Goal: Use online tool/utility: Utilize a website feature to perform a specific function

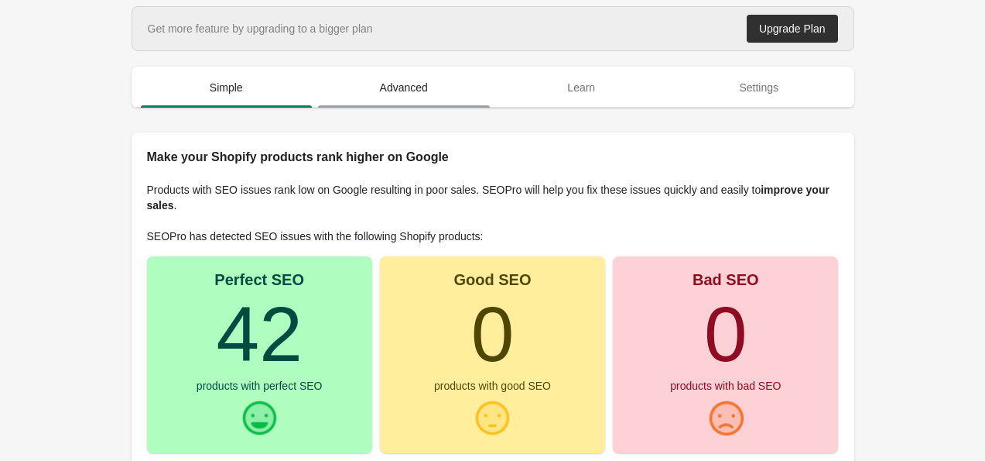
click at [406, 94] on span "Advanced" at bounding box center [404, 88] width 172 height 28
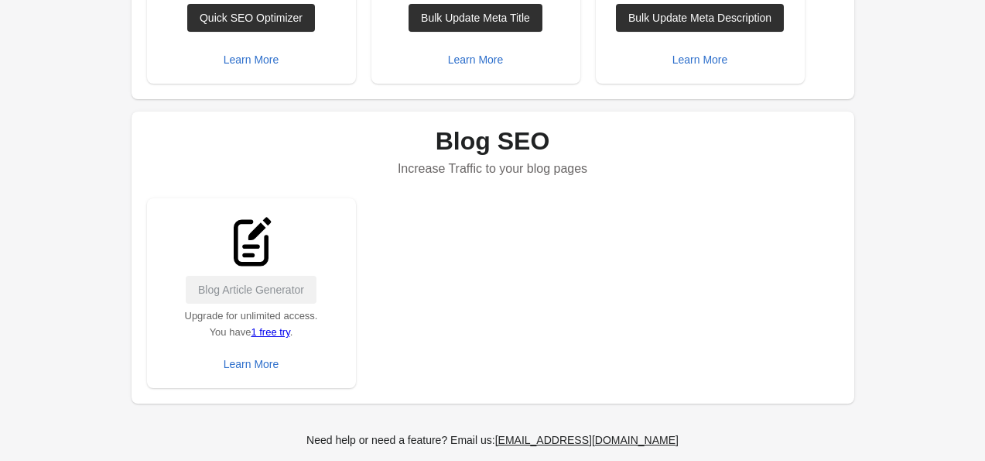
scroll to position [792, 0]
click at [275, 334] on link "1 free try" at bounding box center [270, 333] width 39 height 12
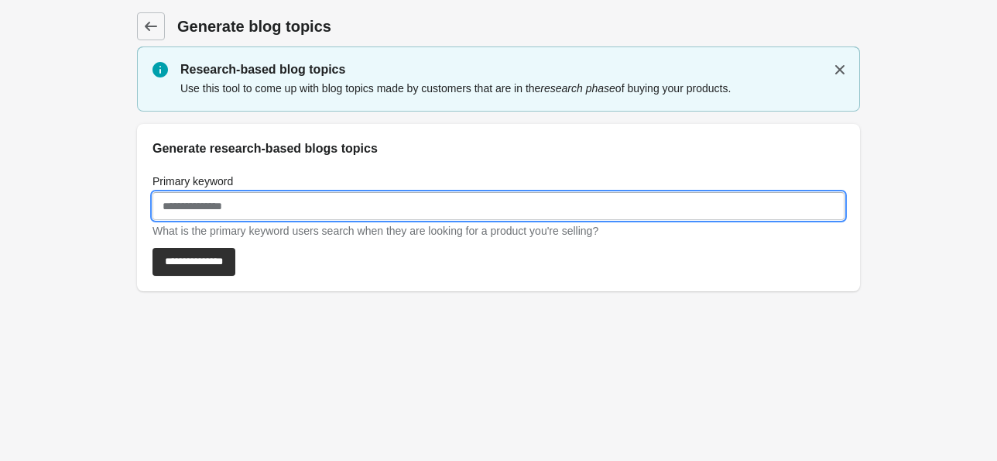
click at [356, 199] on input "Primary keyword" at bounding box center [498, 206] width 692 height 28
type input "*"
type input "**********"
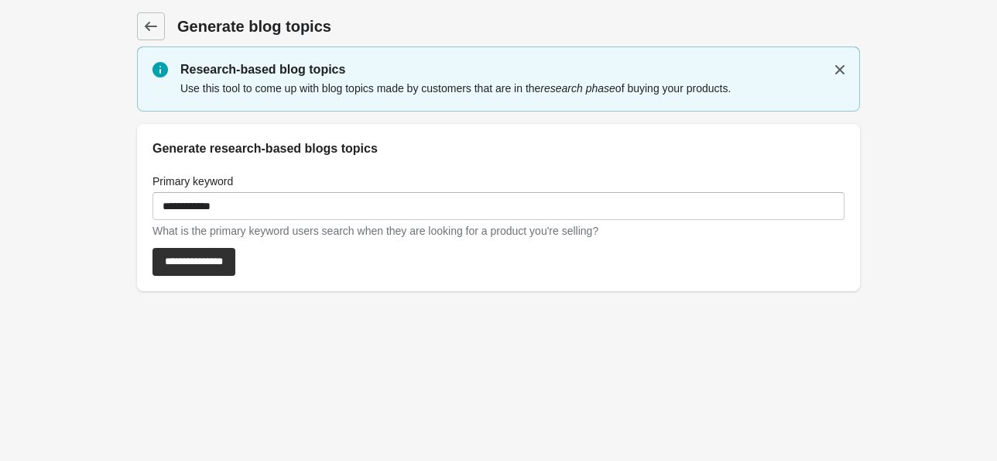
click at [218, 276] on div "**********" at bounding box center [498, 224] width 723 height 133
click at [218, 269] on input "**********" at bounding box center [193, 262] width 83 height 28
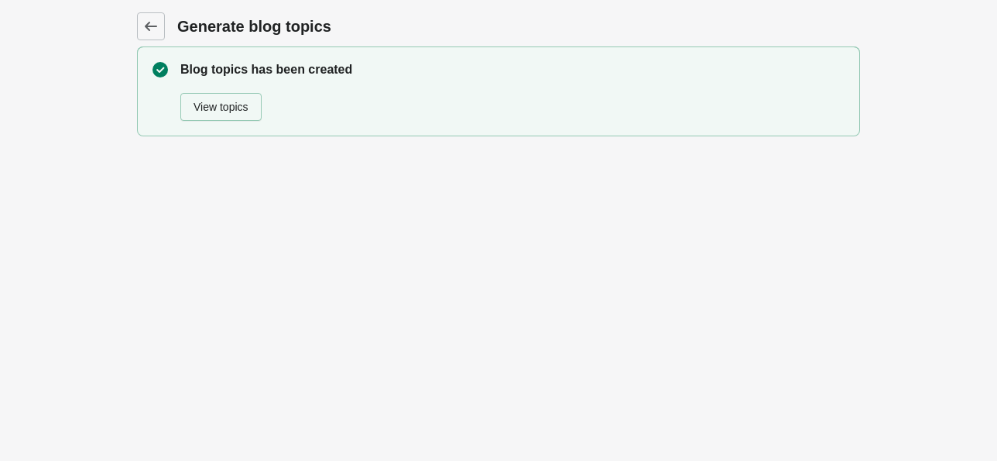
click at [238, 119] on link "View topics" at bounding box center [220, 107] width 81 height 28
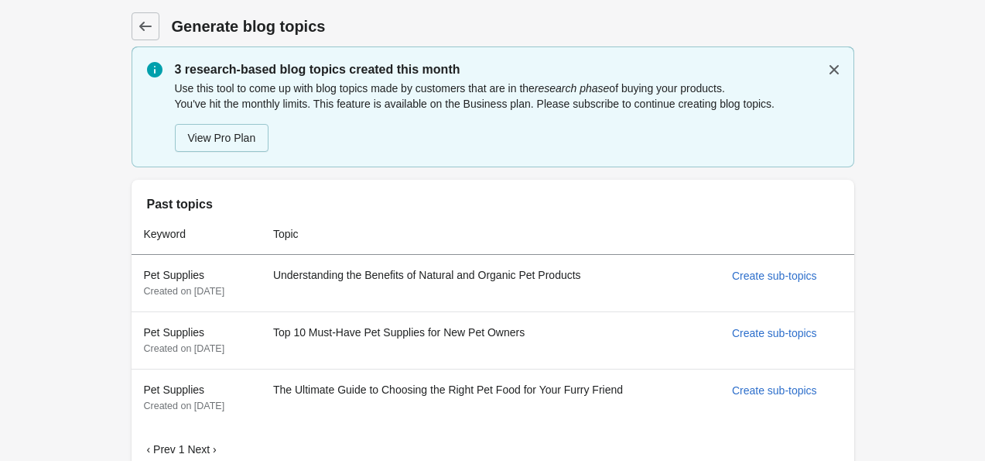
scroll to position [16, 0]
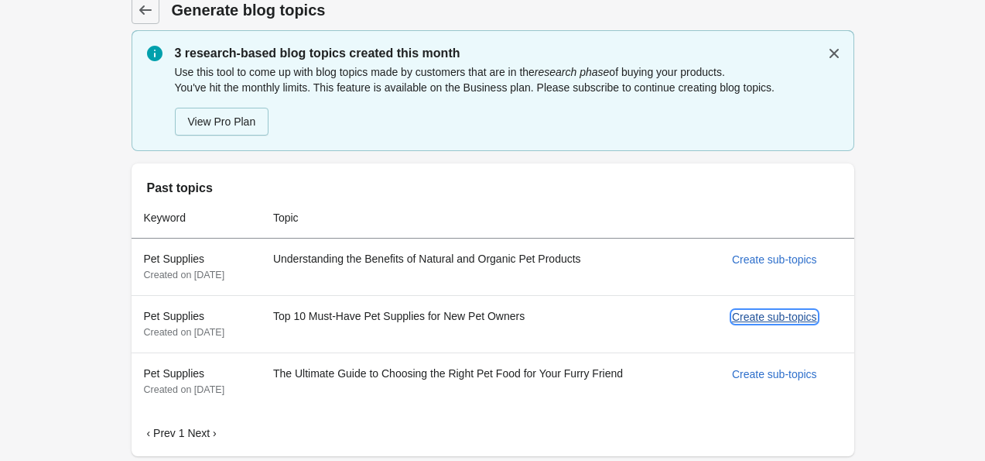
click at [786, 319] on div "Create sub-topics" at bounding box center [774, 316] width 85 height 12
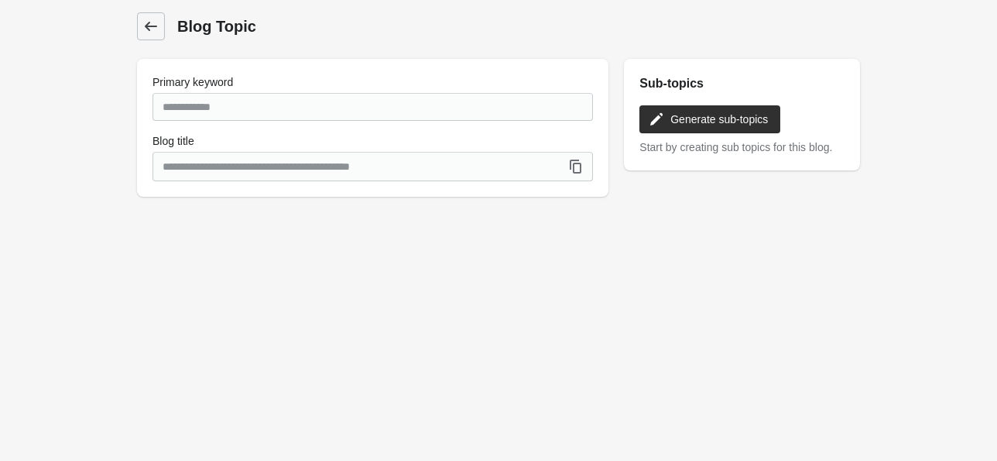
click at [152, 28] on icon at bounding box center [150, 26] width 15 height 15
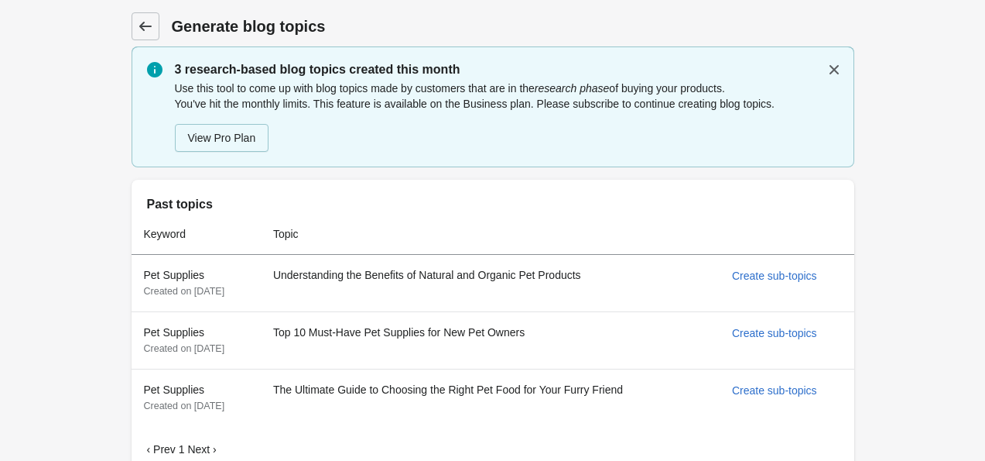
click at [146, 21] on icon at bounding box center [145, 26] width 15 height 15
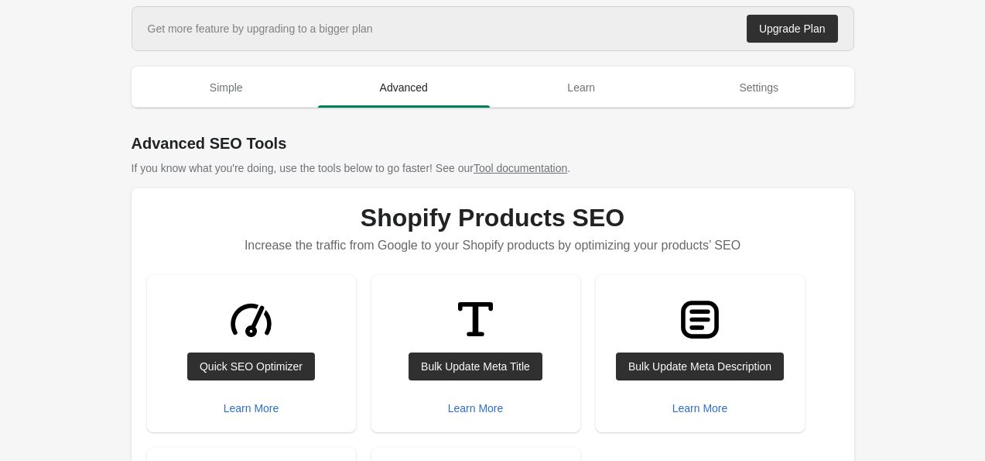
click at [146, 21] on div "Get more feature by upgrading to a bigger plan Upgrade Plan" at bounding box center [493, 28] width 723 height 45
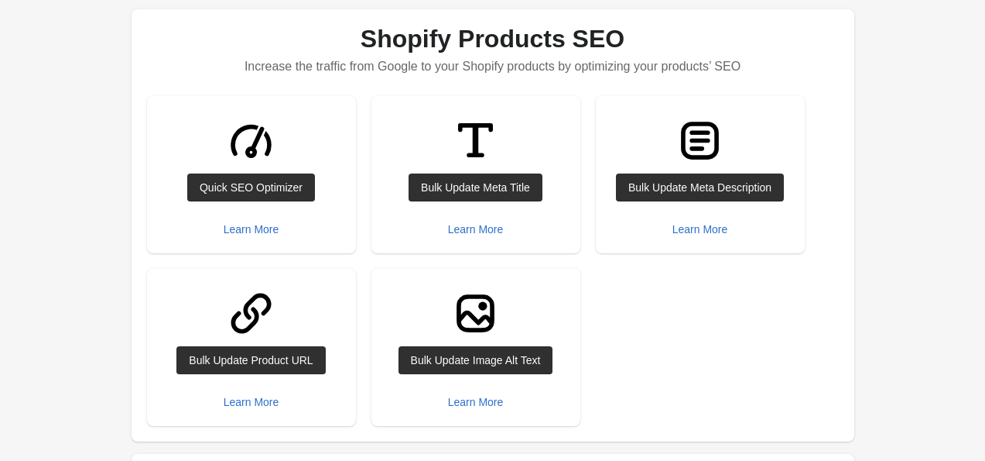
scroll to position [178, 0]
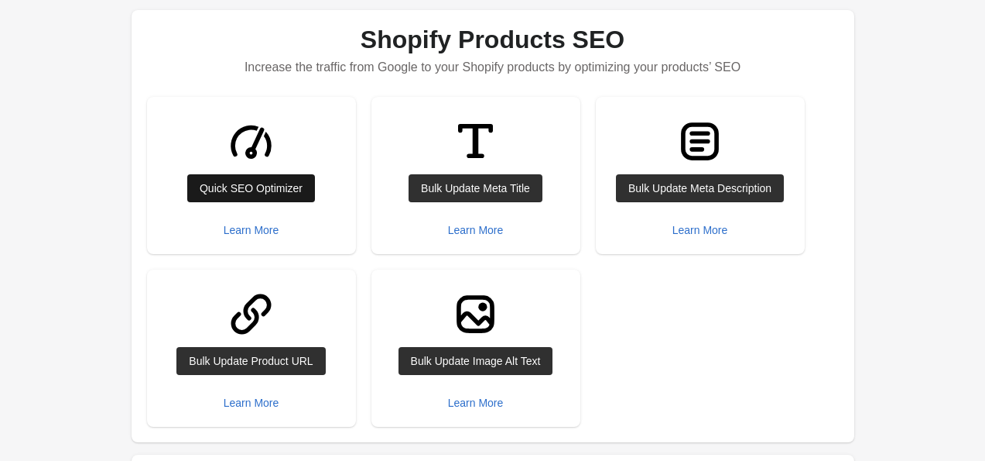
click at [276, 187] on div "Quick SEO Optimizer" at bounding box center [251, 188] width 103 height 12
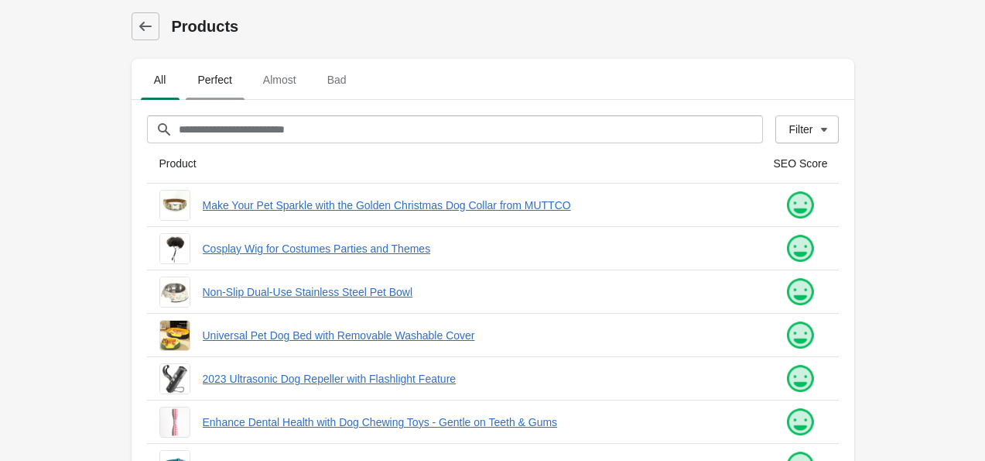
click at [226, 84] on span "Perfect" at bounding box center [215, 80] width 59 height 28
click at [284, 87] on span "Almost" at bounding box center [280, 80] width 58 height 28
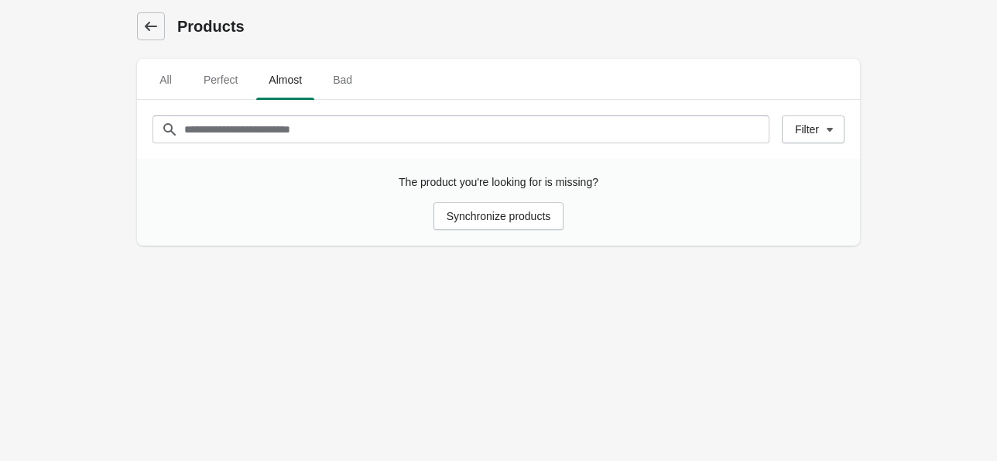
click at [156, 34] on link at bounding box center [151, 26] width 28 height 28
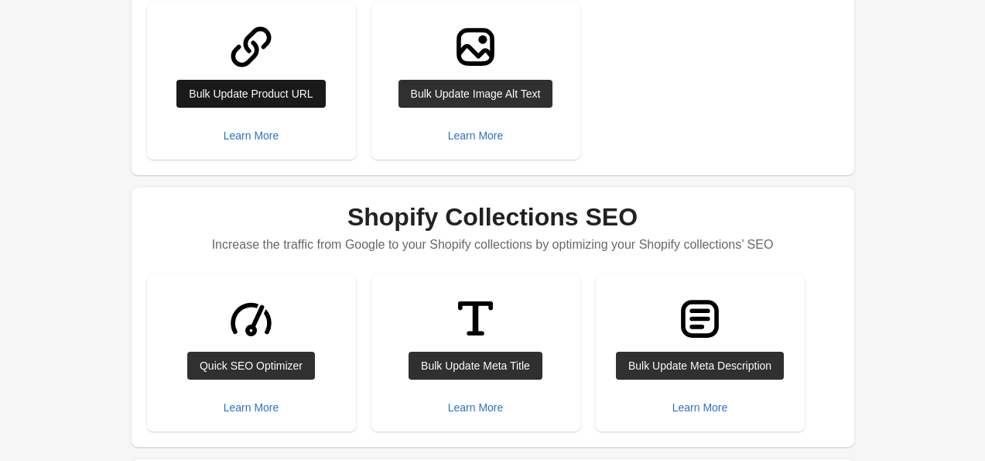
scroll to position [446, 0]
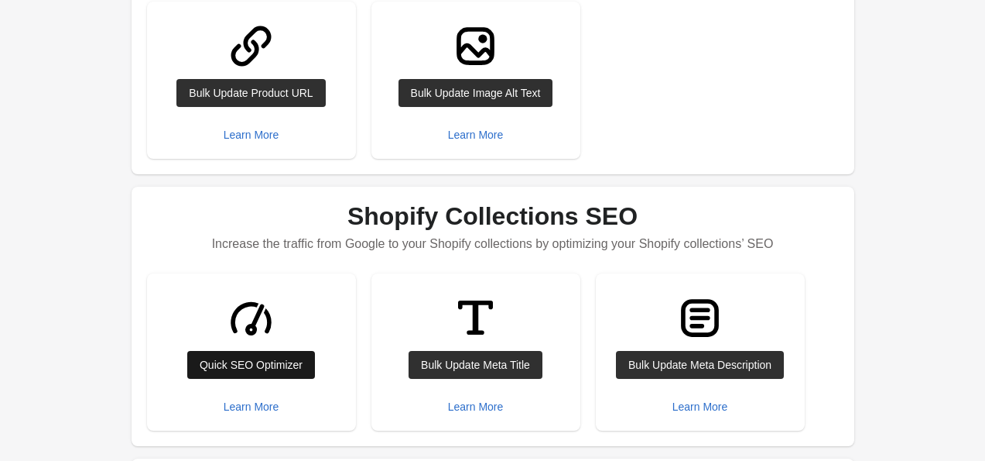
click at [238, 360] on div "Quick SEO Optimizer" at bounding box center [251, 364] width 103 height 12
